Goal: Task Accomplishment & Management: Use online tool/utility

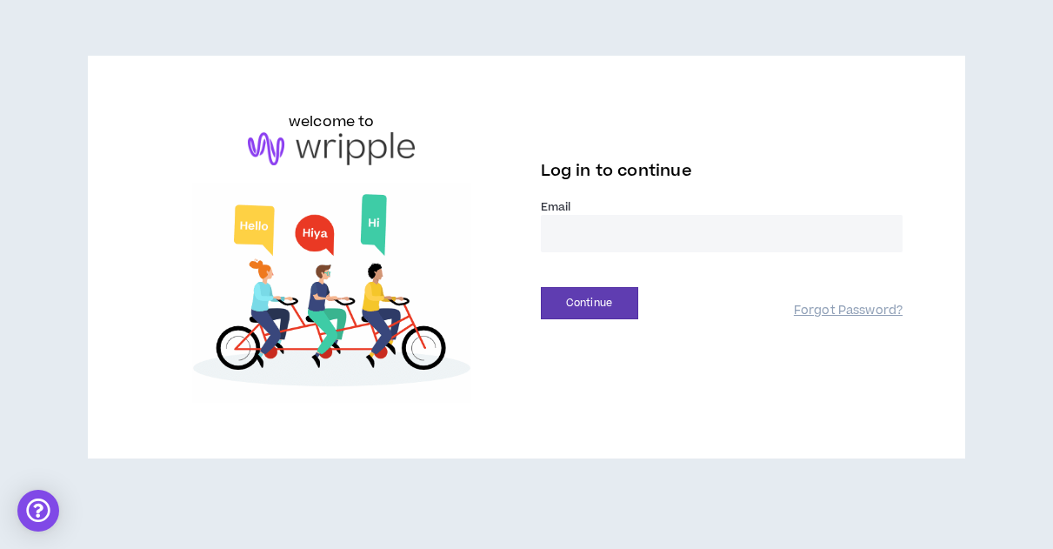
click at [561, 237] on input "email" at bounding box center [722, 233] width 363 height 37
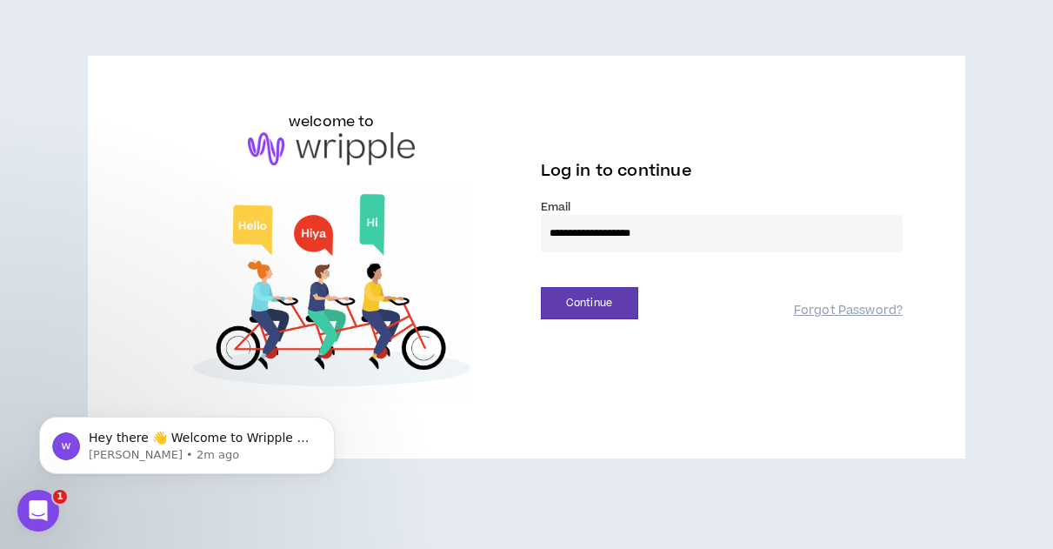
drag, startPoint x: 683, startPoint y: 237, endPoint x: 512, endPoint y: 237, distance: 170.4
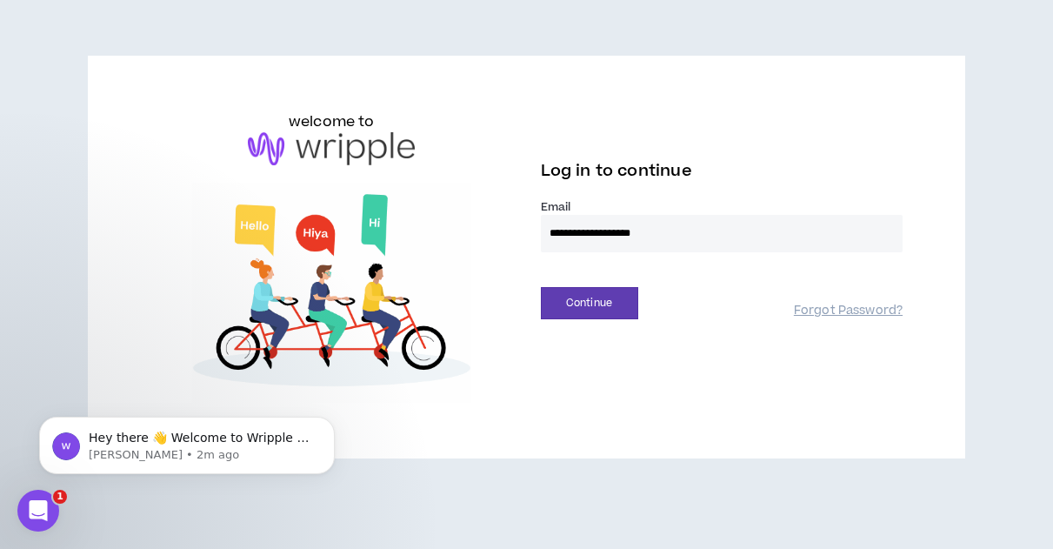
click at [512, 237] on div "**********" at bounding box center [527, 256] width 780 height 291
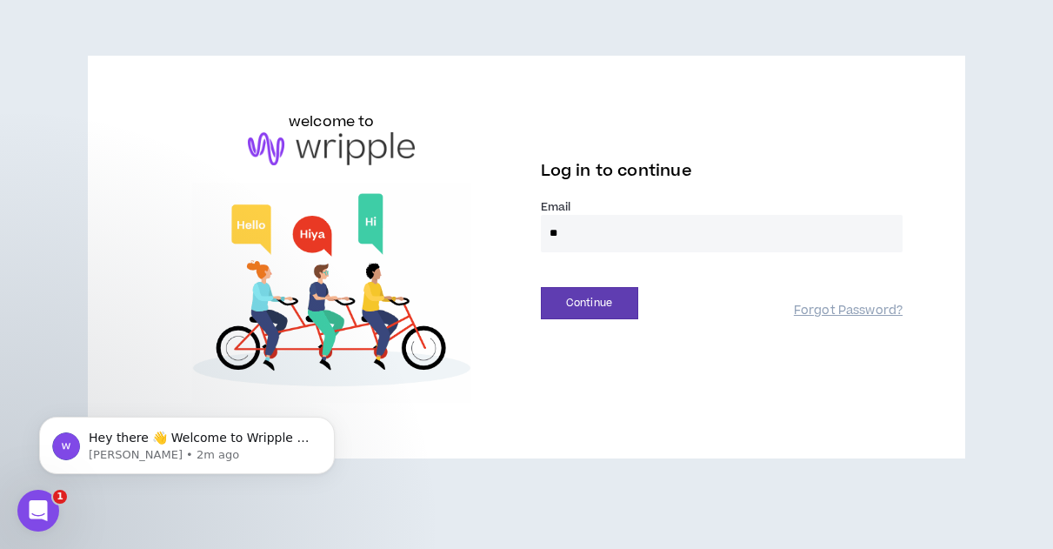
type input "**********"
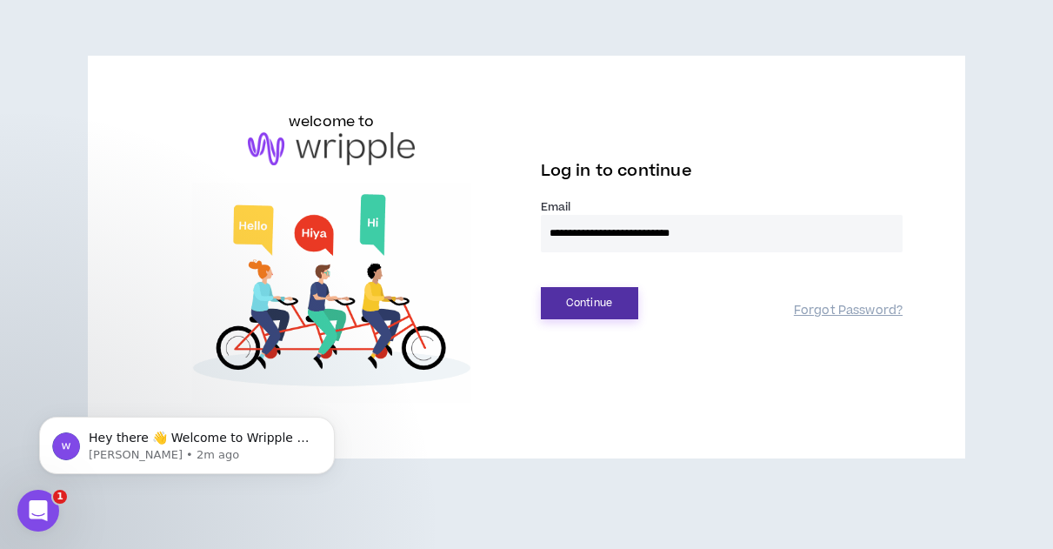
click at [563, 304] on button "Continue" at bounding box center [589, 303] width 97 height 32
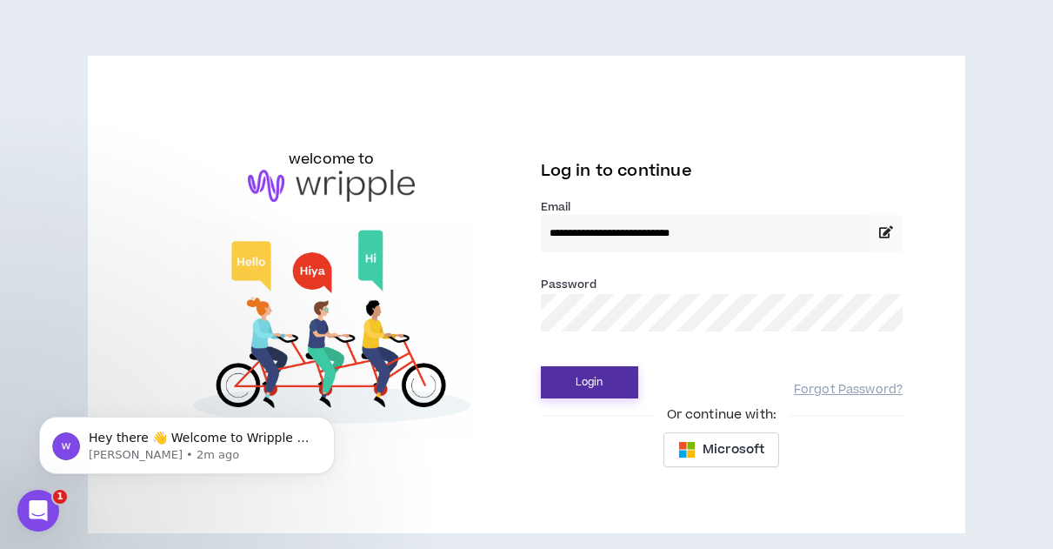
click at [563, 383] on button "Login" at bounding box center [589, 382] width 97 height 32
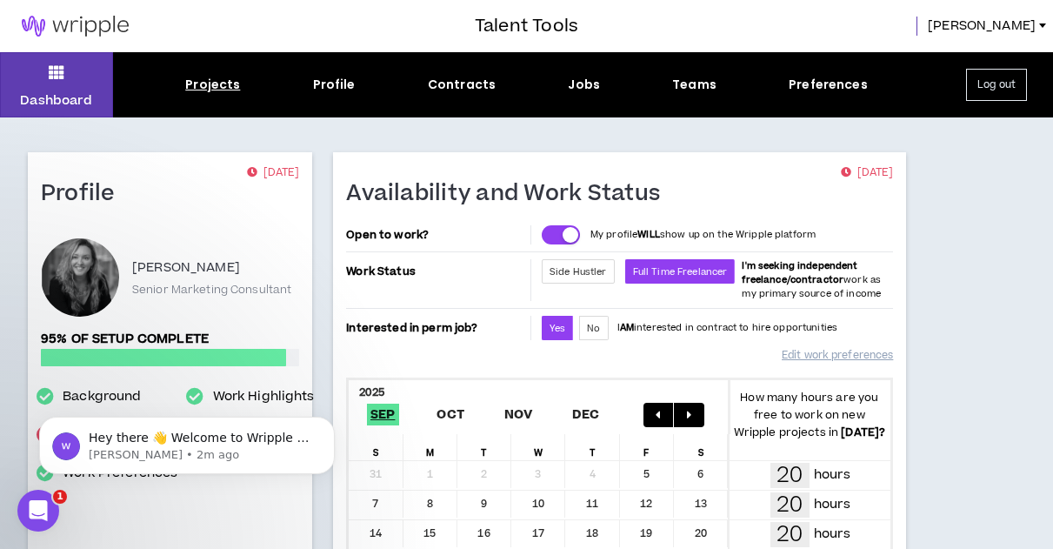
click at [201, 85] on div "Projects" at bounding box center [212, 85] width 55 height 18
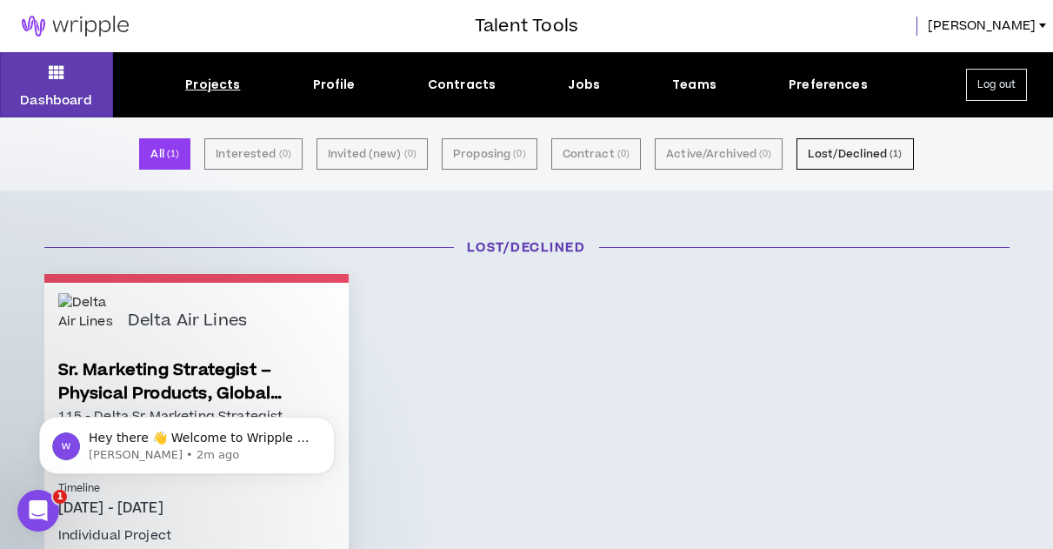
click at [72, 23] on img at bounding box center [75, 26] width 150 height 21
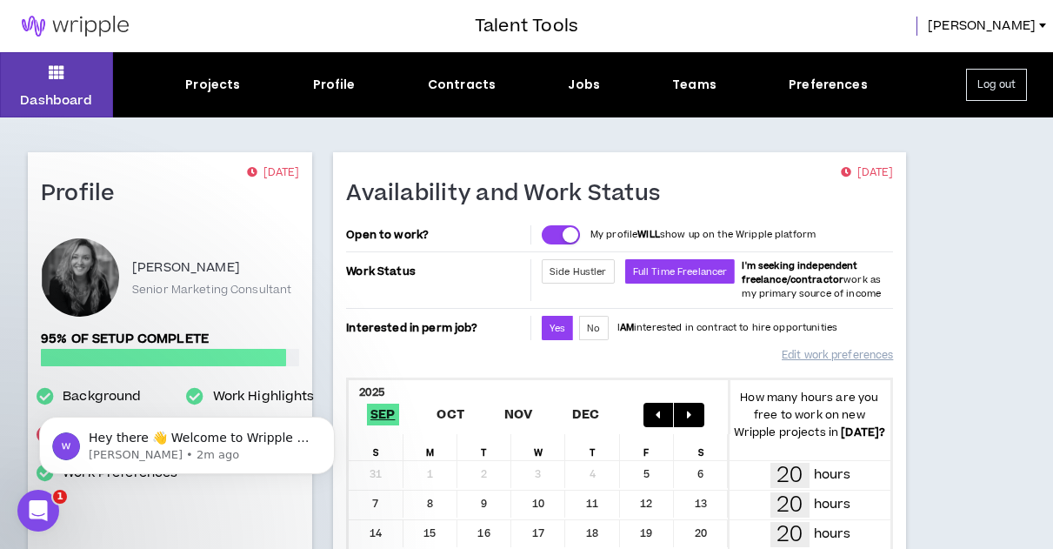
click at [72, 23] on img at bounding box center [75, 26] width 150 height 21
click at [257, 70] on div "Dashboard Projects Profile Contracts Jobs Teams Preferences Log out" at bounding box center [526, 84] width 1053 height 65
click at [580, 91] on div "Jobs" at bounding box center [584, 85] width 32 height 18
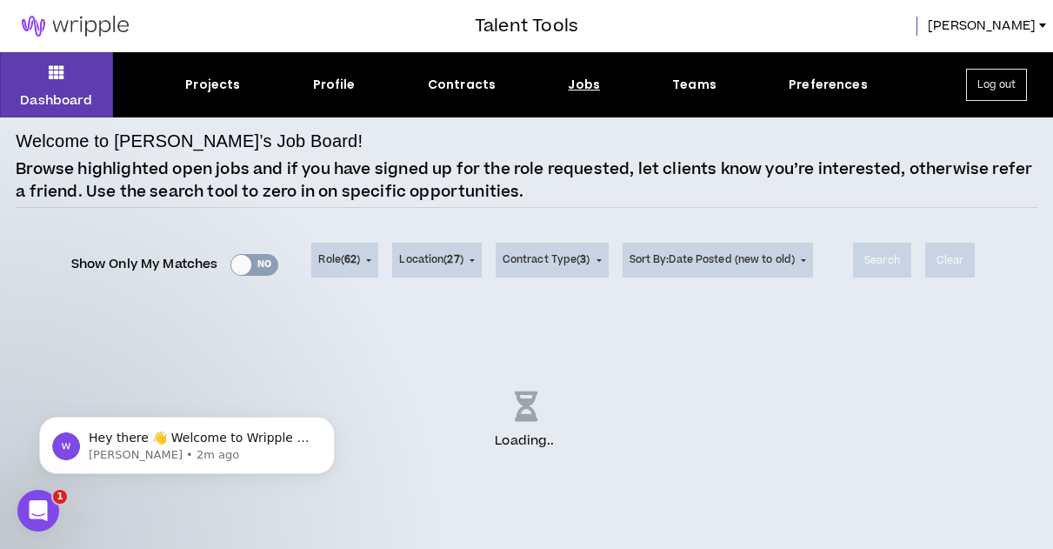
click at [494, 230] on div "Role ( 62 ) 62 Selected Edit Done Experience & Design All None Instructional De…" at bounding box center [562, 260] width 516 height 70
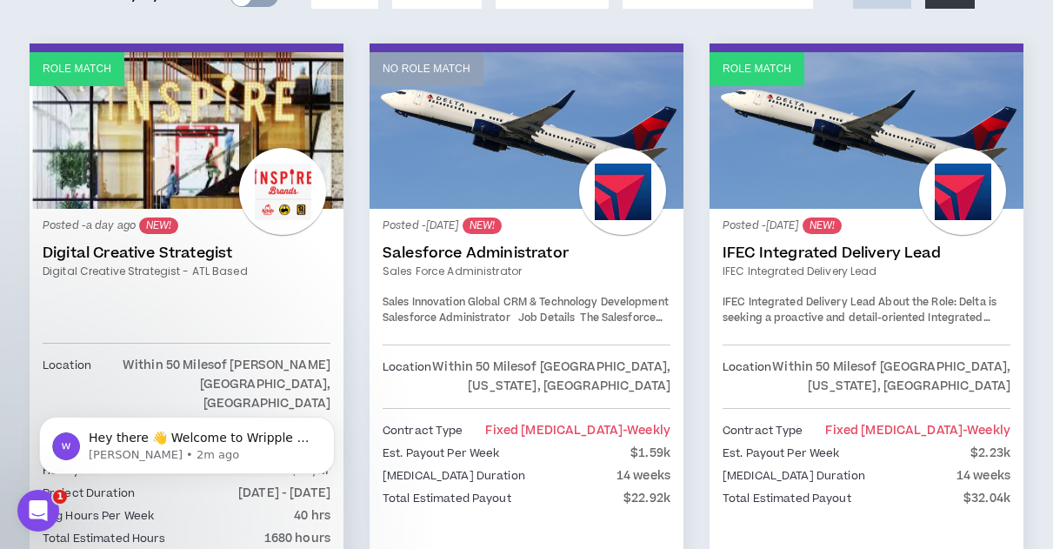
scroll to position [359, 0]
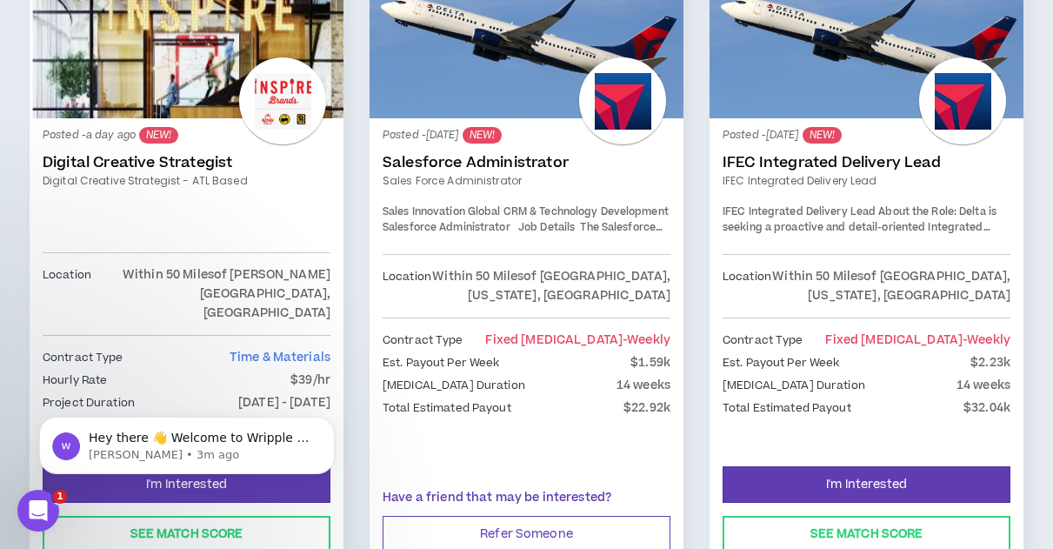
click at [160, 210] on div at bounding box center [187, 218] width 288 height 29
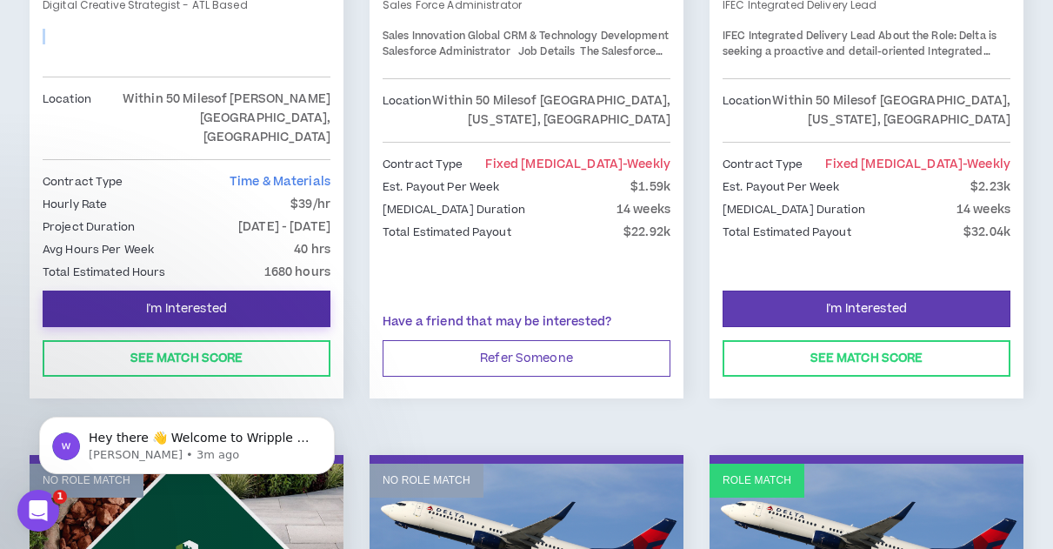
scroll to position [543, 0]
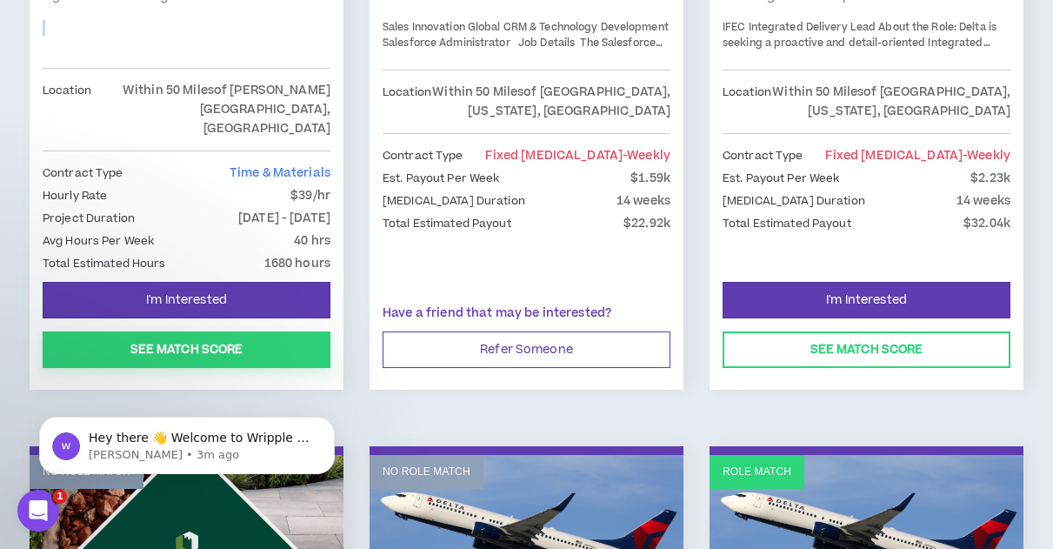
click at [152, 331] on button "See Match Score" at bounding box center [187, 349] width 288 height 37
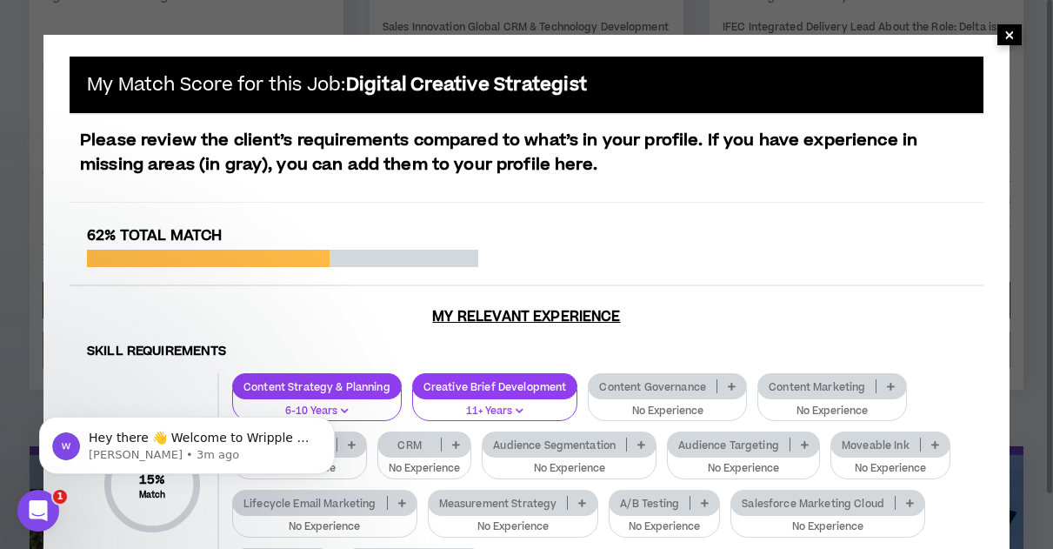
click at [1015, 28] on span "×" at bounding box center [1009, 34] width 24 height 21
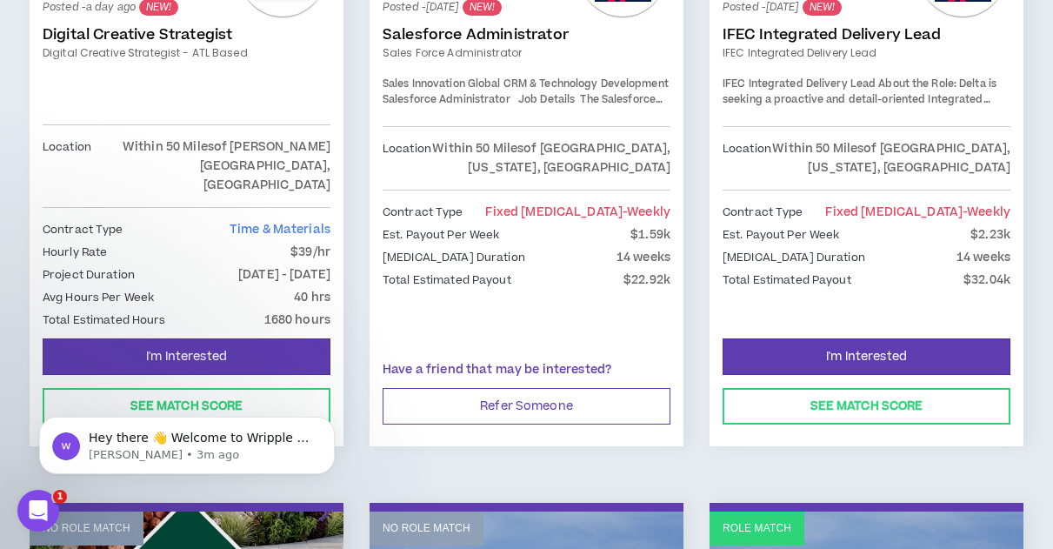
scroll to position [396, 0]
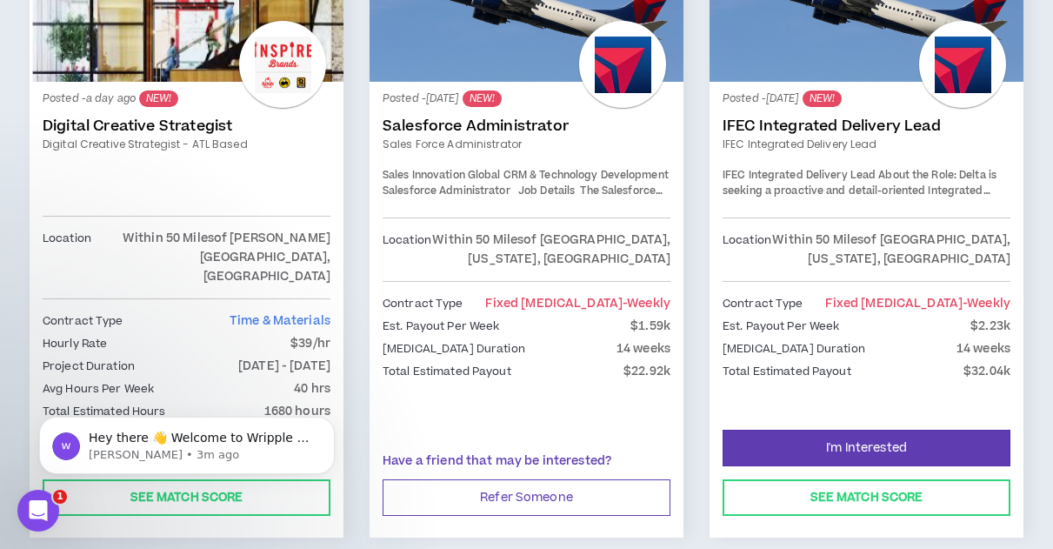
click at [172, 126] on link "Digital Creative Strategist" at bounding box center [187, 125] width 288 height 17
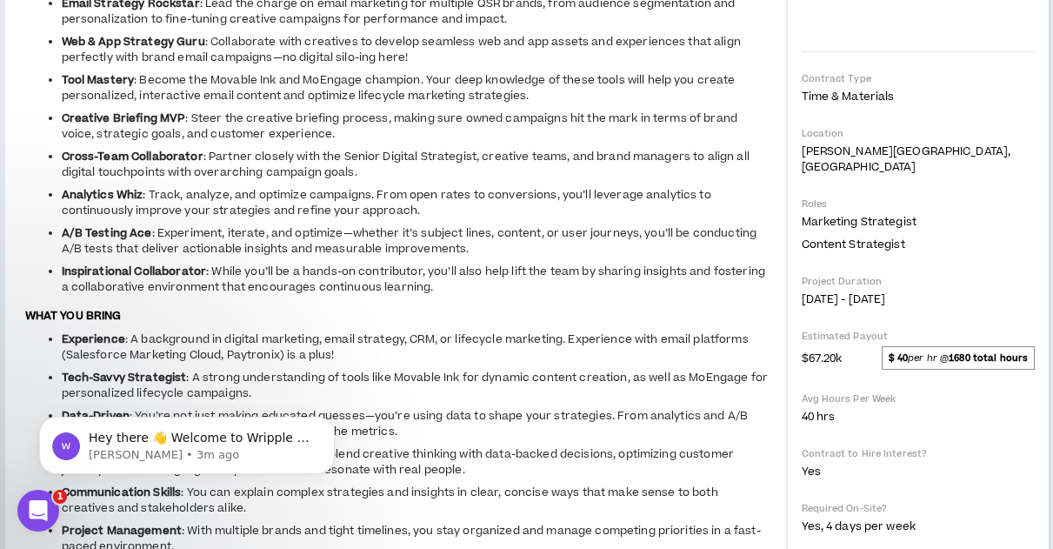
scroll to position [362, 0]
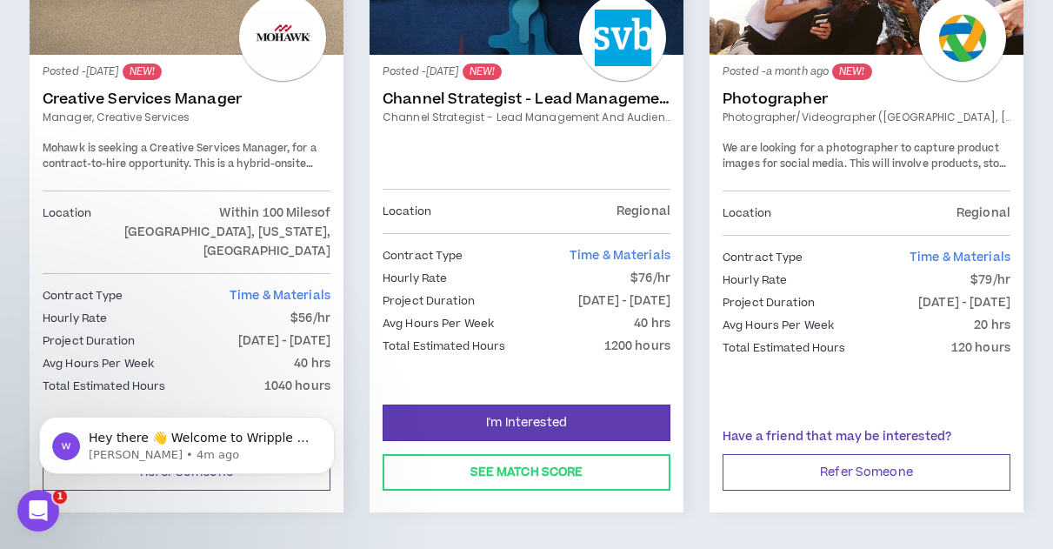
scroll to position [1745, 0]
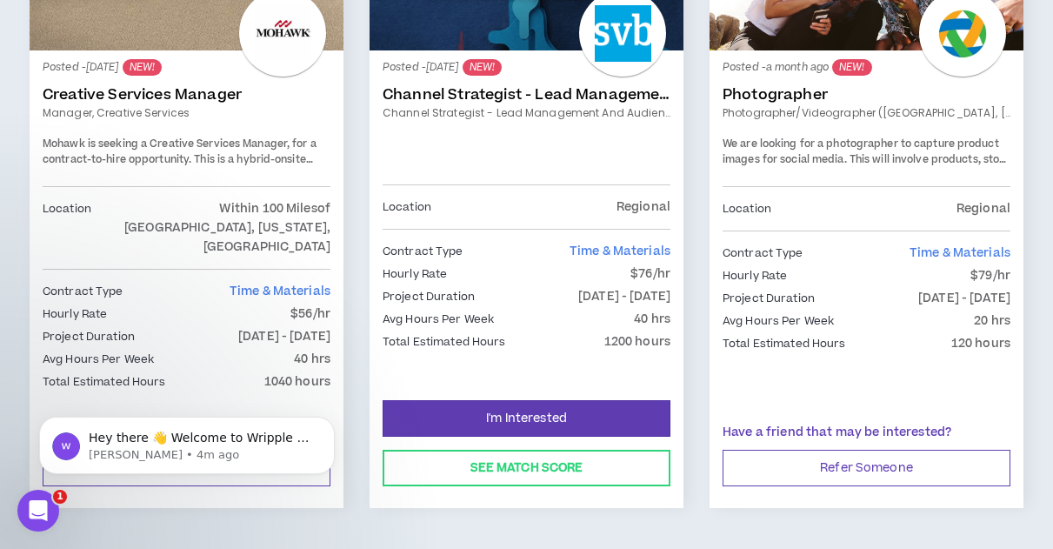
click at [251, 137] on span "Mohawk is seeking a Creative Services Manager, for a contract-to-hire opportuni…" at bounding box center [181, 167] width 277 height 61
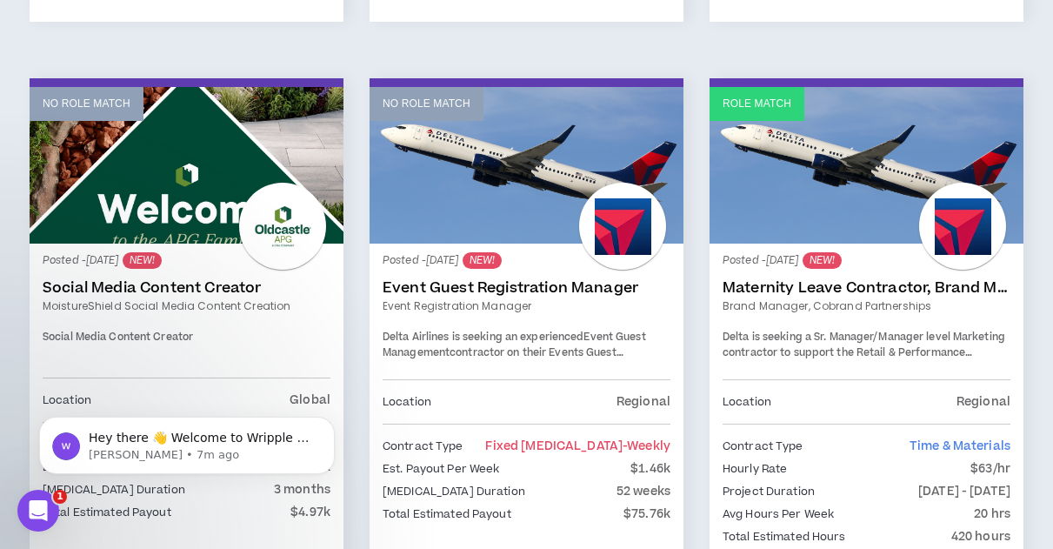
scroll to position [910, 0]
